Goal: Information Seeking & Learning: Learn about a topic

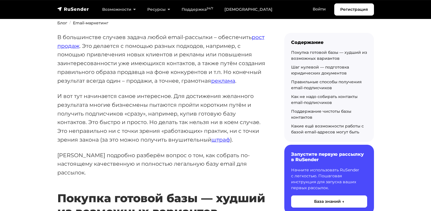
scroll to position [103, 0]
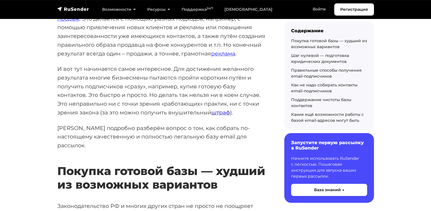
click at [215, 109] on link "штраф" at bounding box center [220, 112] width 19 height 7
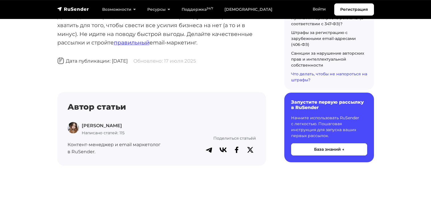
scroll to position [3441, 0]
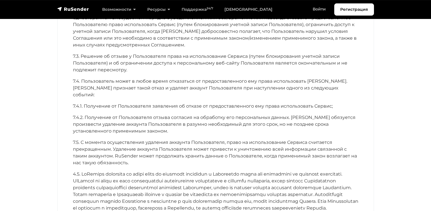
scroll to position [2449, 0]
